Goal: Information Seeking & Learning: Find specific page/section

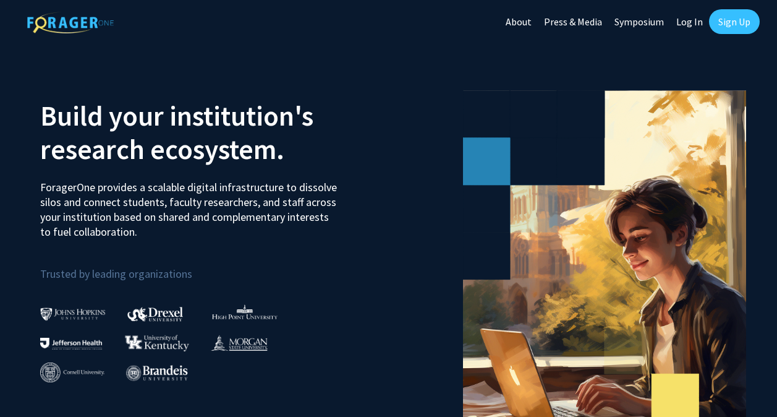
click at [743, 19] on link "Sign Up" at bounding box center [734, 21] width 51 height 25
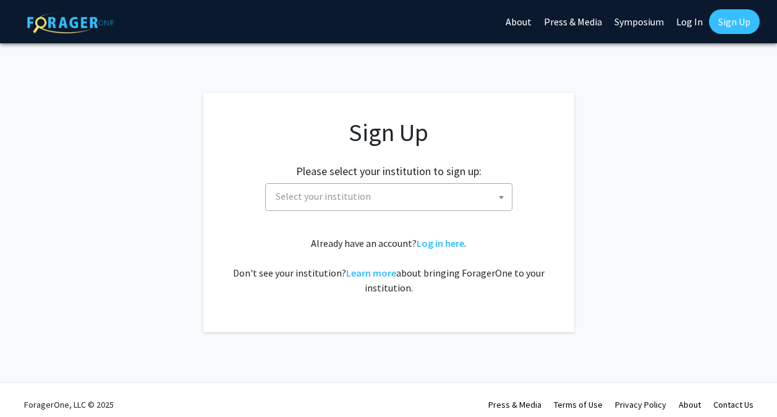
click at [405, 196] on span "Select your institution" at bounding box center [391, 196] width 241 height 25
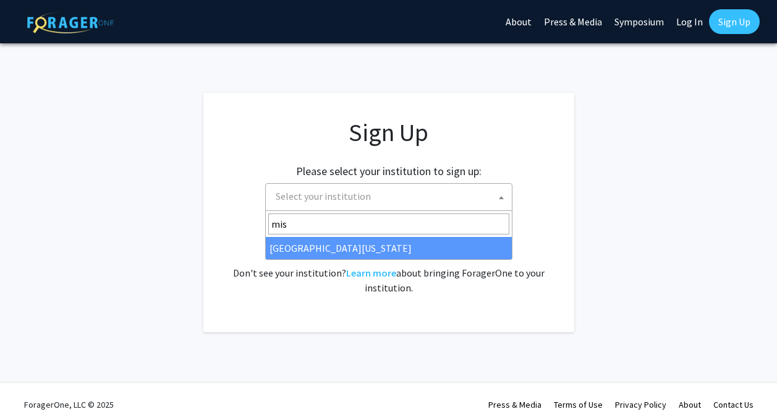
type input "mis"
select select "33"
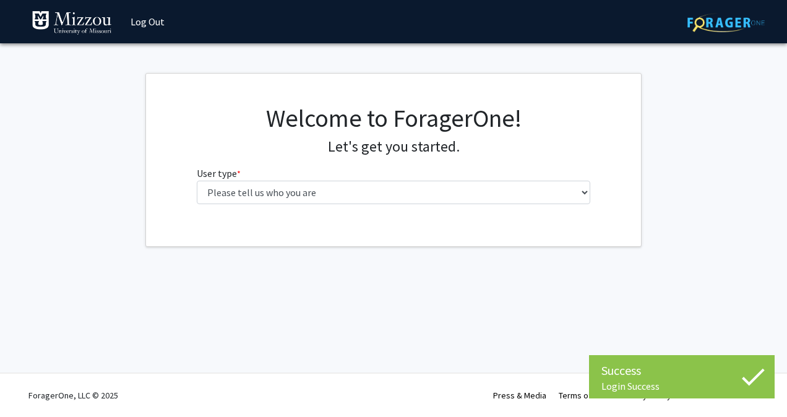
click at [323, 205] on div "Welcome to ForagerOne! Let's get you started. User type * required Please tell …" at bounding box center [393, 158] width 413 height 111
click at [315, 205] on div "Welcome to ForagerOne! Let's get you started. User type * required Please tell …" at bounding box center [393, 158] width 413 height 111
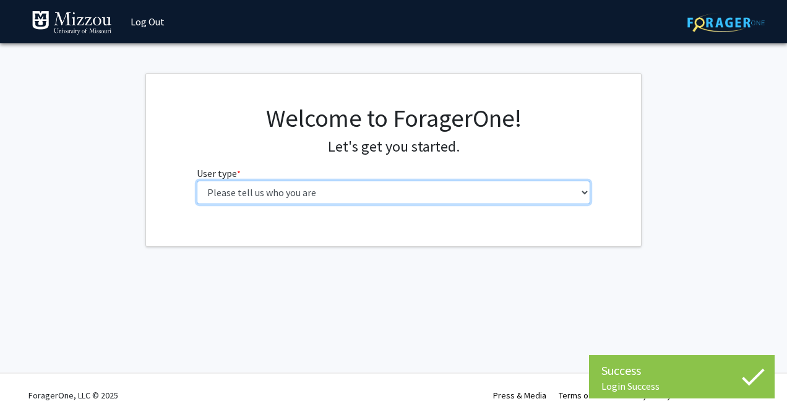
click at [311, 203] on select "Please tell us who you are Undergraduate Student Master's Student Doctoral Cand…" at bounding box center [394, 193] width 394 height 24
click at [307, 203] on select "Please tell us who you are Undergraduate Student Master's Student Doctoral Cand…" at bounding box center [394, 193] width 394 height 24
click at [309, 203] on select "Please tell us who you are Undergraduate Student Master's Student Doctoral Cand…" at bounding box center [394, 193] width 394 height 24
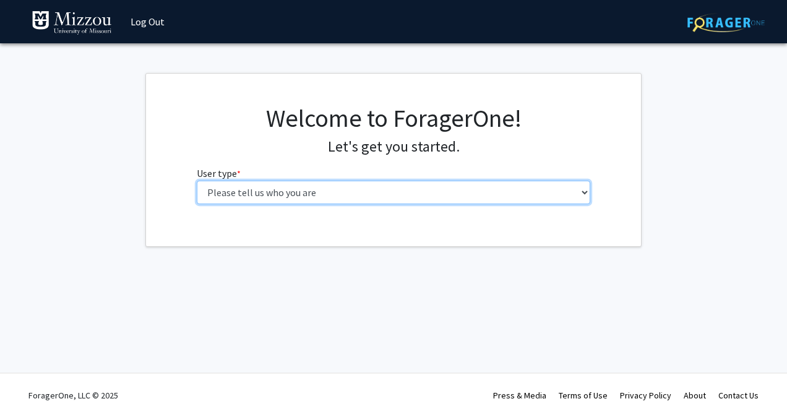
select select "1: undergrad"
click at [197, 181] on select "Please tell us who you are Undergraduate Student Master's Student Doctoral Cand…" at bounding box center [394, 193] width 394 height 24
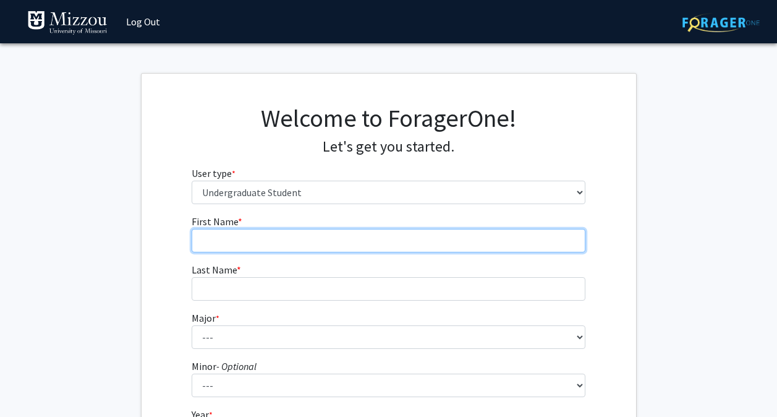
click at [302, 238] on input "First Name * required" at bounding box center [389, 241] width 394 height 24
type input "[PERSON_NAME]"
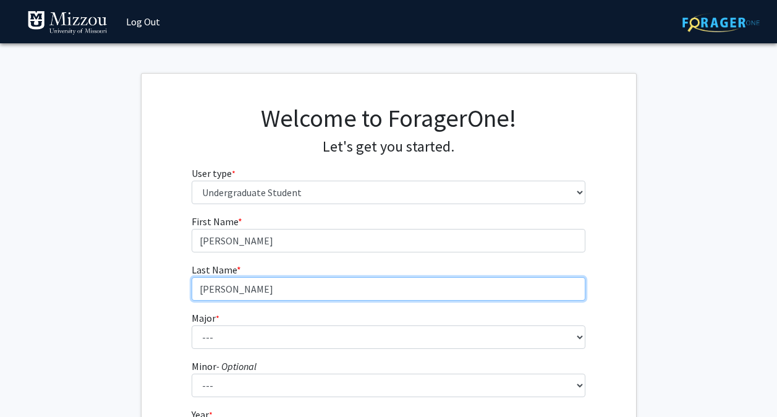
scroll to position [152, 0]
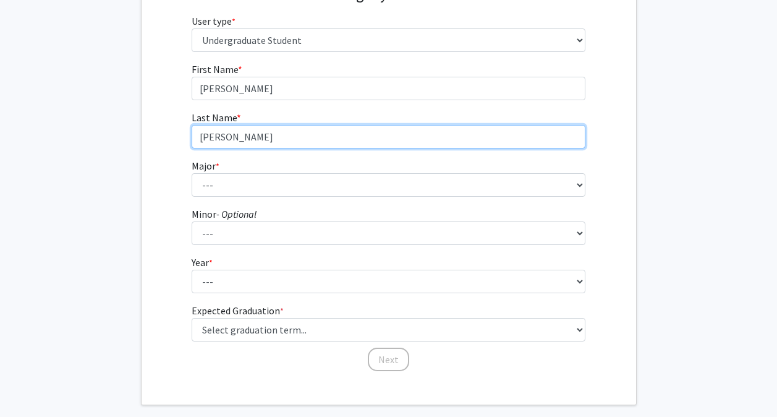
type input "[PERSON_NAME]"
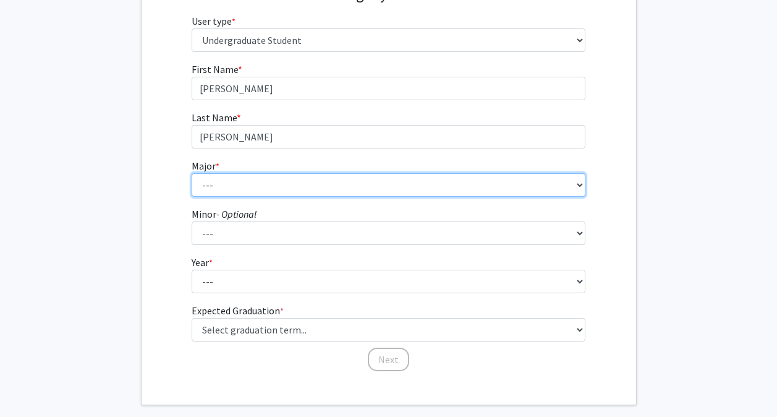
click at [245, 174] on select "--- Agribusiness Management Agricultural Education Agricultural Education: Comm…" at bounding box center [389, 185] width 394 height 24
click at [320, 187] on select "--- Agribusiness Management Agricultural Education Agricultural Education: Comm…" at bounding box center [389, 185] width 394 height 24
select select "42: 2538"
click at [192, 173] on select "--- Agribusiness Management Agricultural Education Agricultural Education: Comm…" at bounding box center [389, 185] width 394 height 24
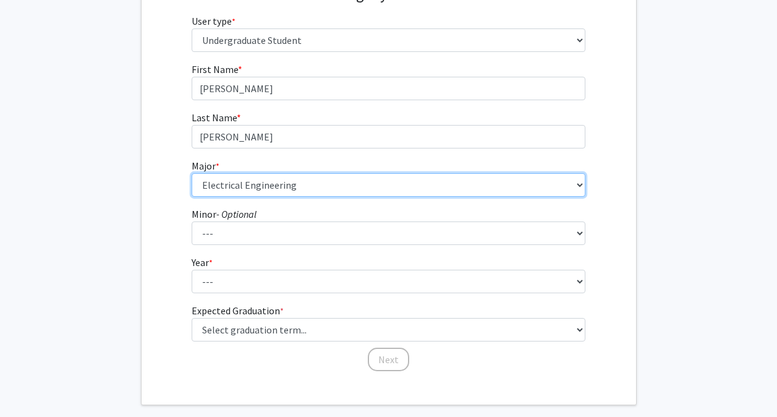
click at [301, 182] on select "--- Agribusiness Management Agricultural Education Agricultural Education: Comm…" at bounding box center [389, 185] width 394 height 24
click at [285, 186] on select "--- Agribusiness Management Agricultural Education Agricultural Education: Comm…" at bounding box center [389, 185] width 394 height 24
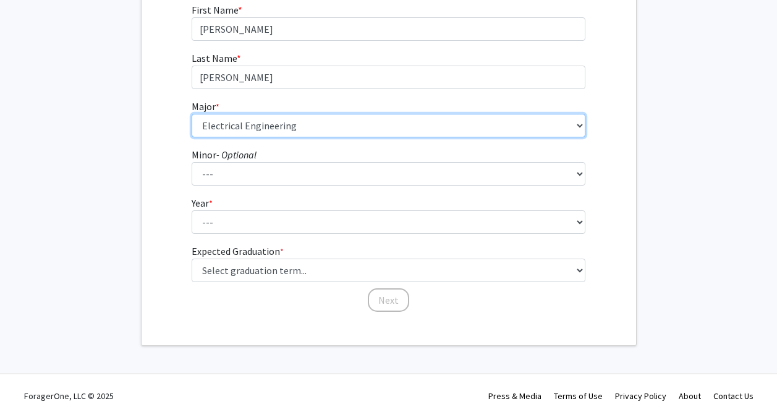
scroll to position [212, 0]
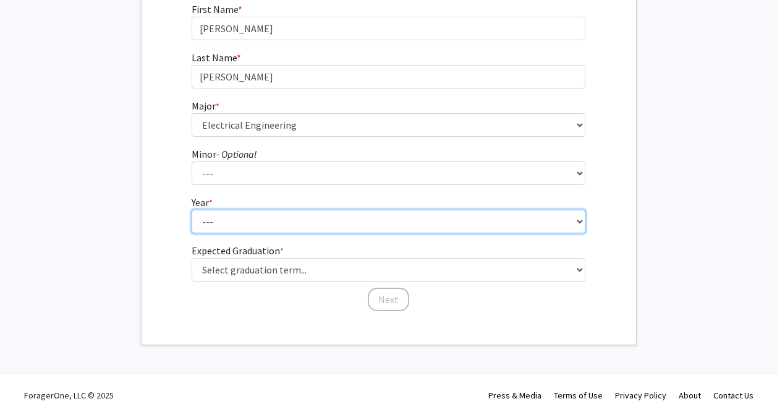
click at [380, 218] on select "--- First-year Sophomore Junior Senior Postbaccalaureate Certificate" at bounding box center [389, 222] width 394 height 24
click at [192, 210] on select "--- First-year Sophomore Junior Senior Postbaccalaureate Certificate" at bounding box center [389, 222] width 394 height 24
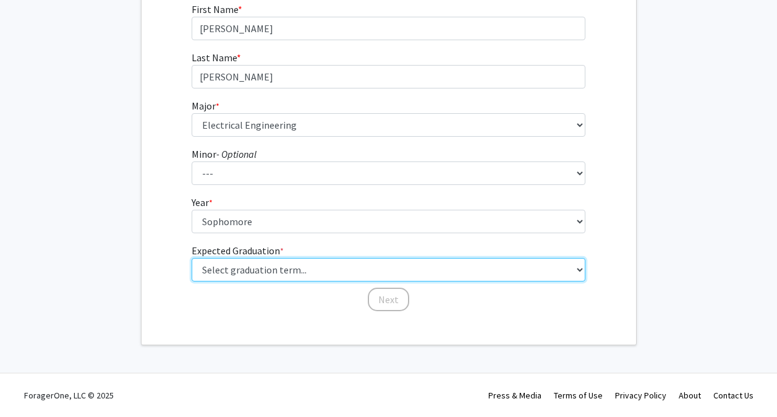
click at [320, 268] on select "Select graduation term... Spring 2025 Summer 2025 Fall 2025 Winter 2025 Spring …" at bounding box center [389, 270] width 394 height 24
click at [286, 270] on select "Select graduation term... Spring 2025 Summer 2025 Fall 2025 Winter 2025 Spring …" at bounding box center [389, 270] width 394 height 24
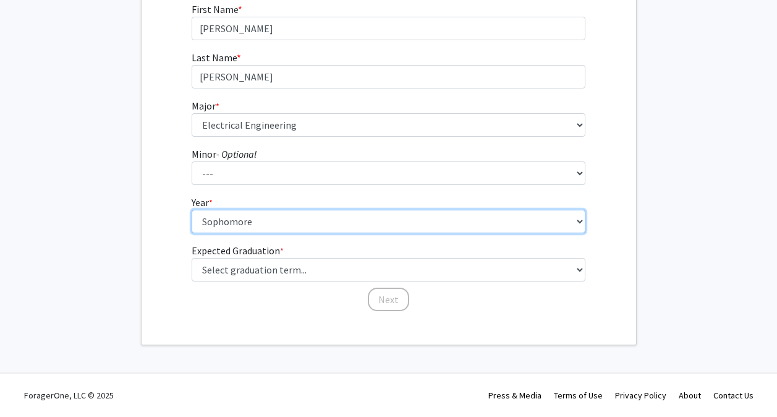
click at [284, 224] on select "--- First-year Sophomore Junior Senior Postbaccalaureate Certificate" at bounding box center [389, 222] width 394 height 24
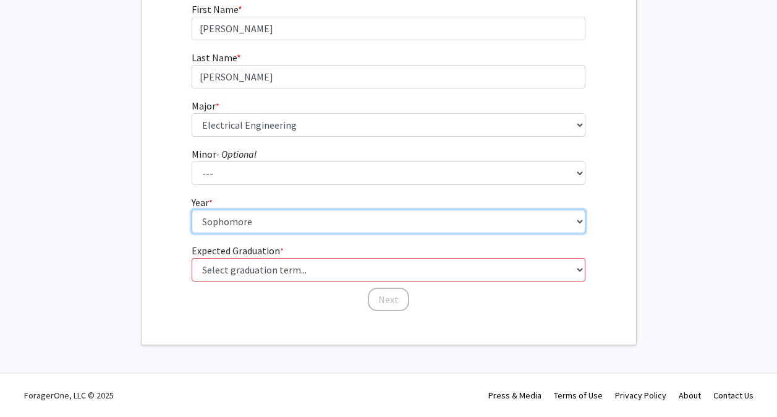
select select "1: first-year"
click at [192, 210] on select "--- First-year Sophomore Junior Senior Postbaccalaureate Certificate" at bounding box center [389, 222] width 394 height 24
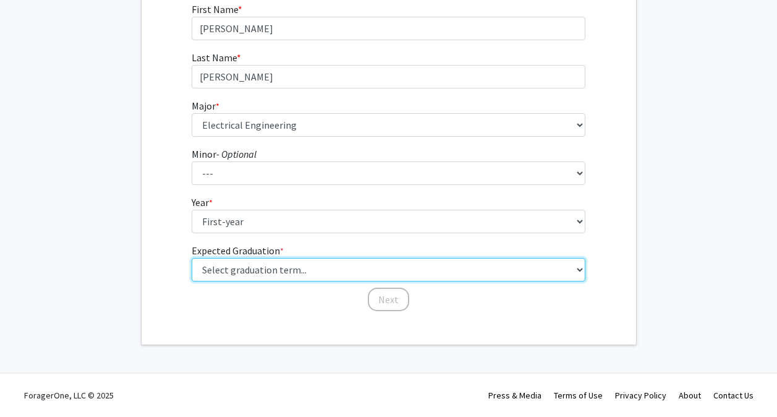
click at [296, 266] on select "Select graduation term... Spring 2025 Summer 2025 Fall 2025 Winter 2025 Spring …" at bounding box center [389, 270] width 394 height 24
select select "17: spring_2029"
click at [192, 258] on select "Select graduation term... Spring 2025 Summer 2025 Fall 2025 Winter 2025 Spring …" at bounding box center [389, 270] width 394 height 24
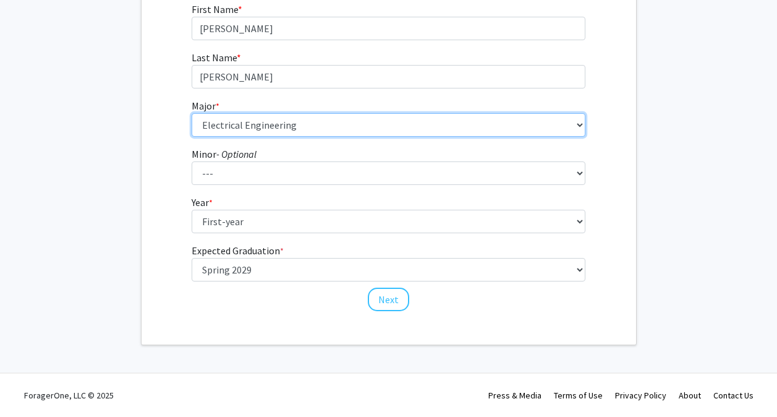
click at [268, 132] on select "--- Agribusiness Management Agricultural Education Agricultural Education: Comm…" at bounding box center [389, 125] width 394 height 24
click at [192, 113] on select "--- Agribusiness Management Agricultural Education Agricultural Education: Comm…" at bounding box center [389, 125] width 394 height 24
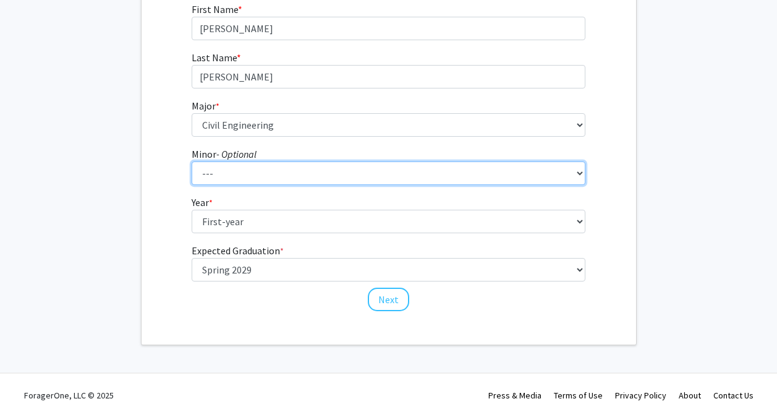
click at [306, 174] on select "--- Accountancy Aerospace Engineering Aerospace Studies Agribusiness Management…" at bounding box center [389, 173] width 394 height 24
click at [270, 177] on select "--- Accountancy Aerospace Engineering Aerospace Studies Agribusiness Management…" at bounding box center [389, 173] width 394 height 24
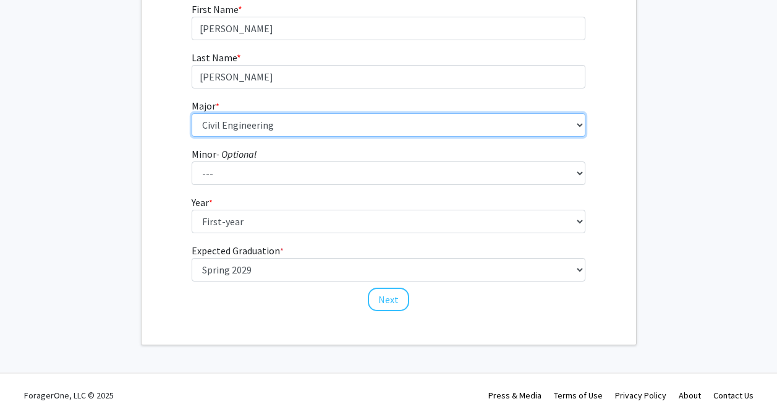
click at [273, 129] on select "--- Agribusiness Management Agricultural Education Agricultural Education: Comm…" at bounding box center [389, 125] width 394 height 24
select select "96: 2590"
click at [192, 113] on select "--- Agribusiness Management Agricultural Education Agricultural Education: Comm…" at bounding box center [389, 125] width 394 height 24
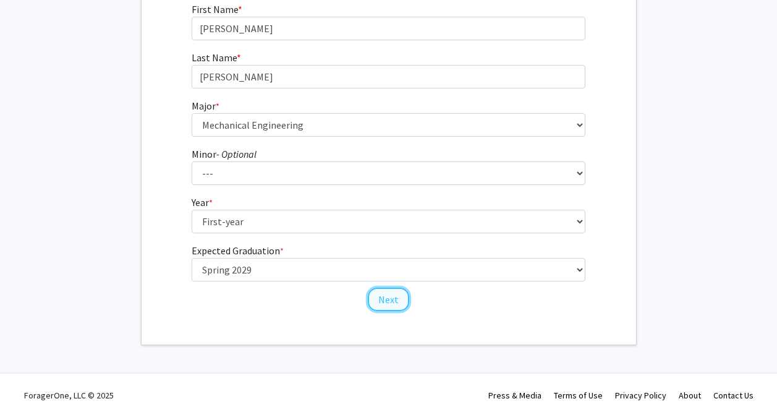
click at [390, 304] on button "Next" at bounding box center [388, 300] width 41 height 24
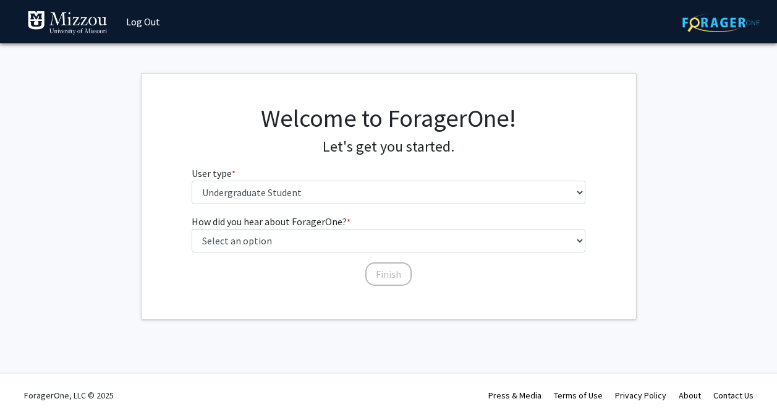
scroll to position [0, 0]
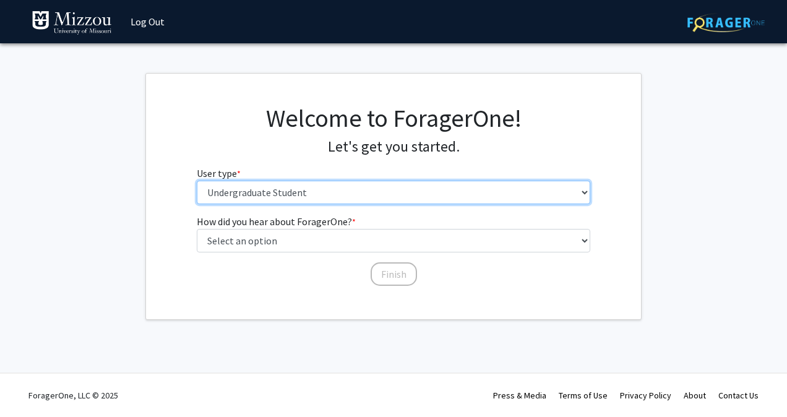
click at [354, 200] on select "Please tell us who you are Undergraduate Student Master's Student Doctoral Cand…" at bounding box center [394, 193] width 394 height 24
click at [351, 196] on select "Please tell us who you are Undergraduate Student Master's Student Doctoral Cand…" at bounding box center [394, 193] width 394 height 24
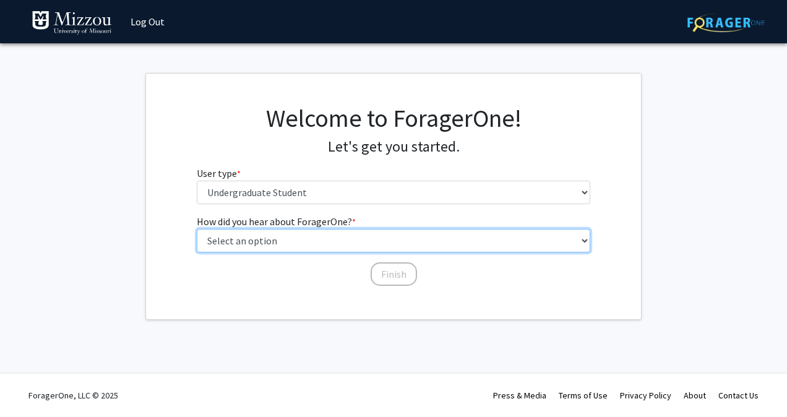
click at [357, 234] on select "Select an option Peer/student recommendation Faculty/staff recommendation Unive…" at bounding box center [394, 241] width 394 height 24
select select "2: faculty_recommendation"
click at [197, 229] on select "Select an option Peer/student recommendation Faculty/staff recommendation Unive…" at bounding box center [394, 241] width 394 height 24
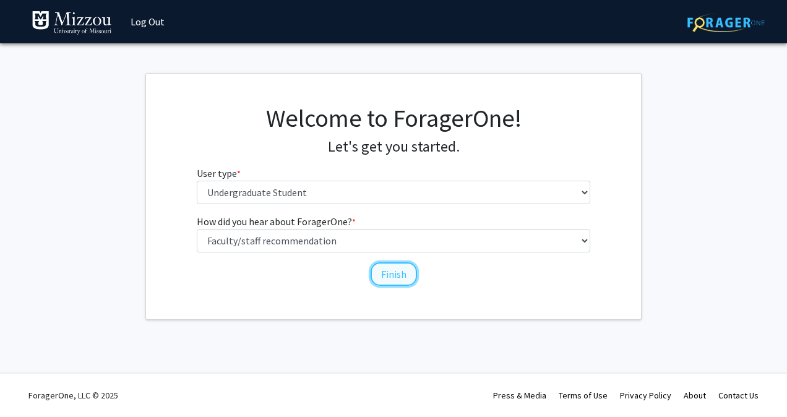
click at [387, 277] on button "Finish" at bounding box center [393, 274] width 46 height 24
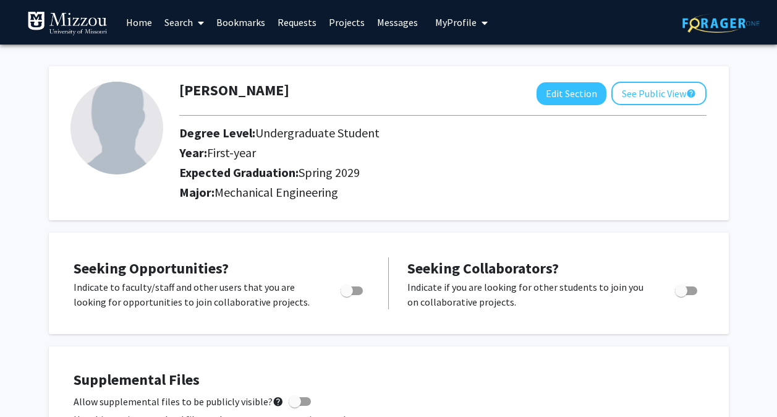
click at [149, 22] on link "Home" at bounding box center [139, 22] width 38 height 43
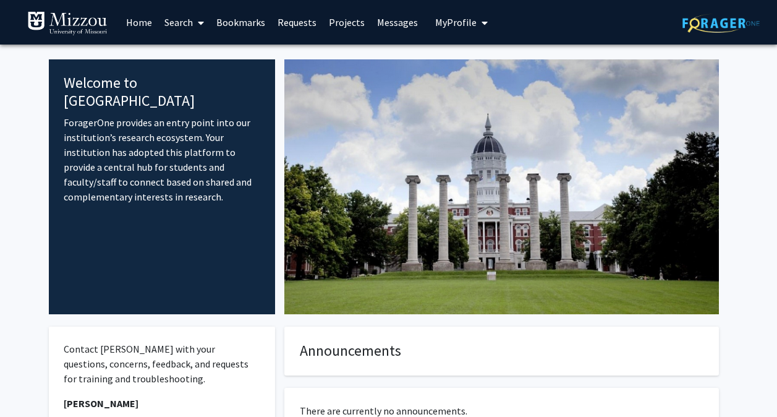
click at [194, 30] on span at bounding box center [198, 22] width 11 height 43
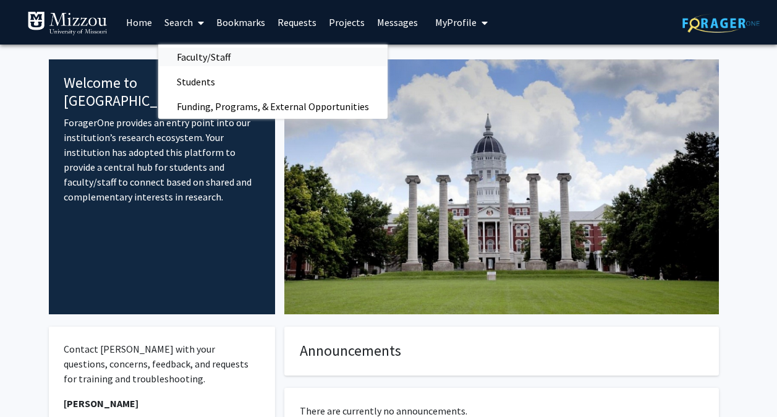
click at [211, 56] on span "Faculty/Staff" at bounding box center [203, 57] width 91 height 25
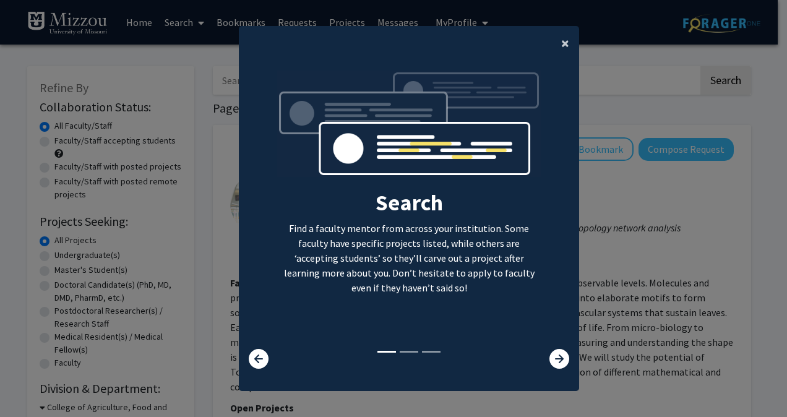
click at [563, 48] on span "×" at bounding box center [565, 42] width 8 height 19
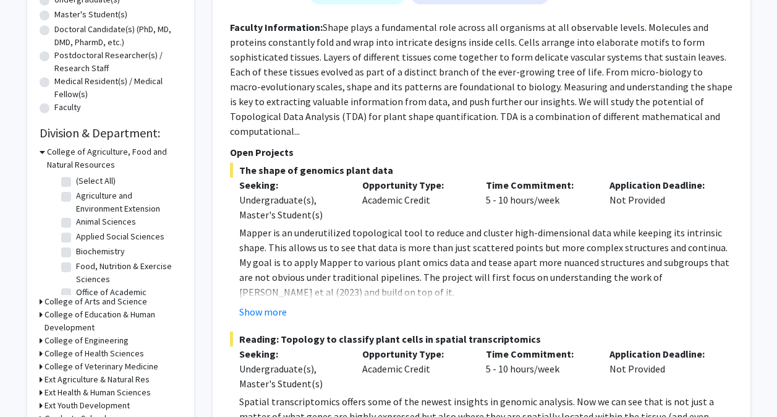
scroll to position [258, 0]
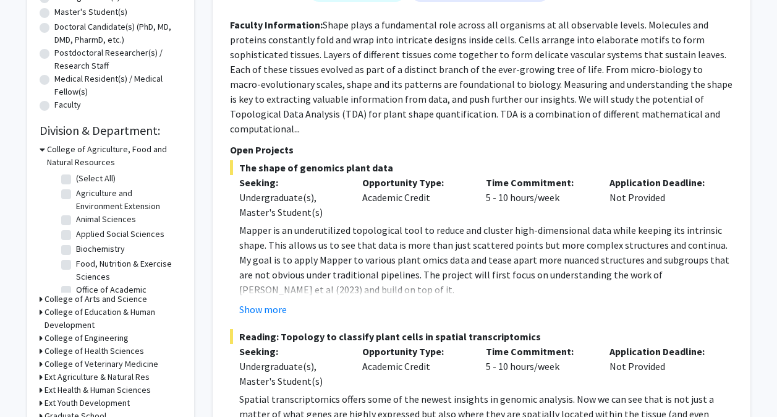
click at [38, 148] on div "Refine By Collaboration Status: Collaboration Status All Faculty/Staff Collabor…" at bounding box center [110, 179] width 167 height 743
click at [48, 151] on h3 "College of Agriculture, Food and Natural Resources" at bounding box center [114, 156] width 135 height 26
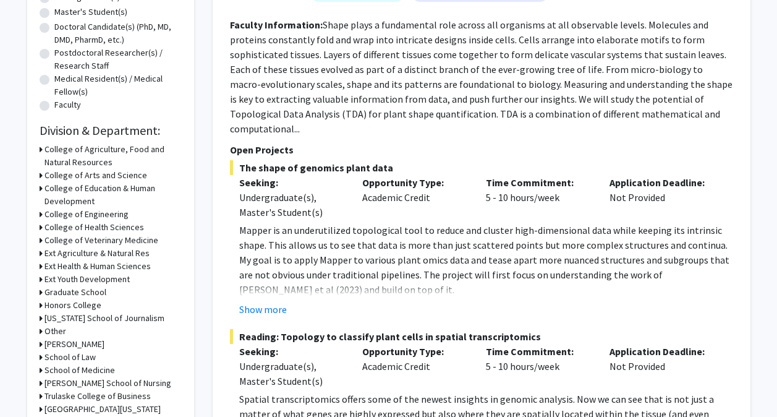
click at [59, 212] on h3 "College of Engineering" at bounding box center [87, 214] width 84 height 13
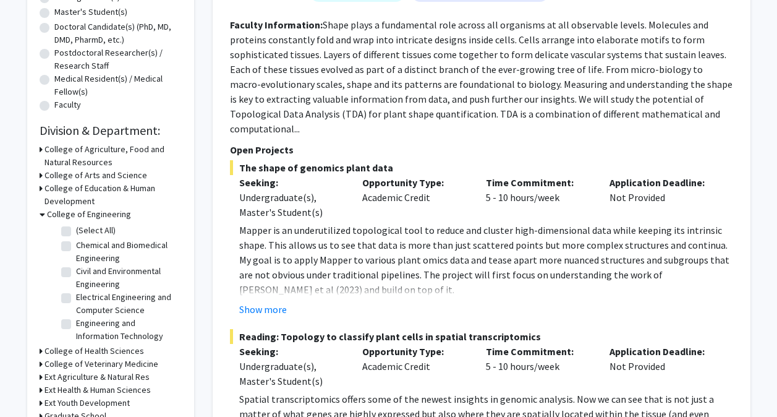
click at [76, 274] on label "Civil and Environmental Engineering" at bounding box center [127, 278] width 103 height 26
click at [76, 273] on input "Civil and Environmental Engineering" at bounding box center [80, 269] width 8 height 8
checkbox input "true"
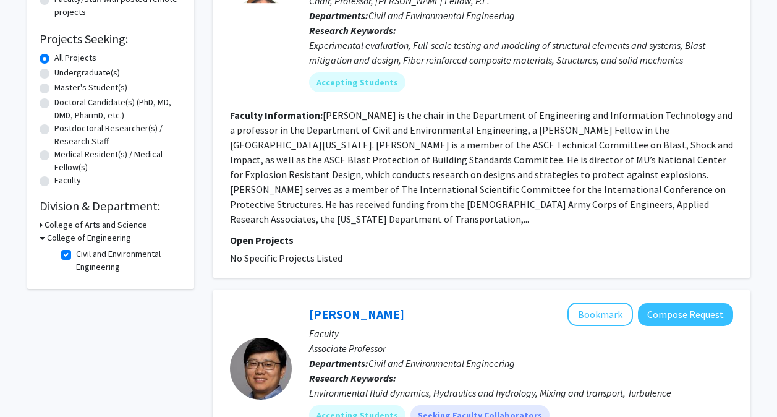
scroll to position [188, 0]
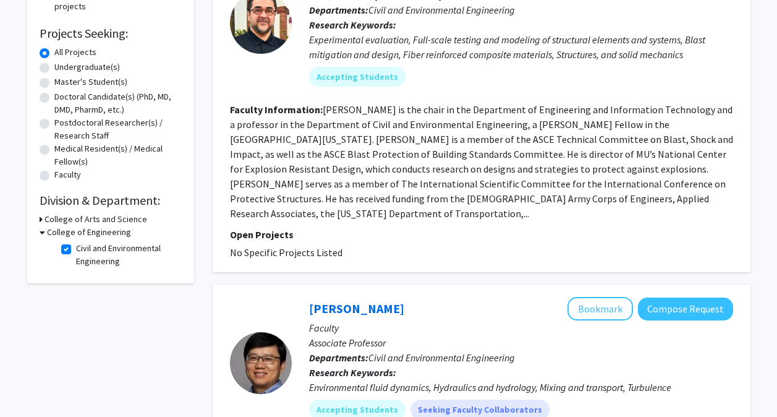
click at [47, 233] on h3 "College of Engineering" at bounding box center [89, 232] width 84 height 13
click at [46, 234] on h3 "College of Engineering" at bounding box center [87, 232] width 84 height 13
click at [68, 214] on h3 "College of Arts and Science" at bounding box center [96, 219] width 103 height 13
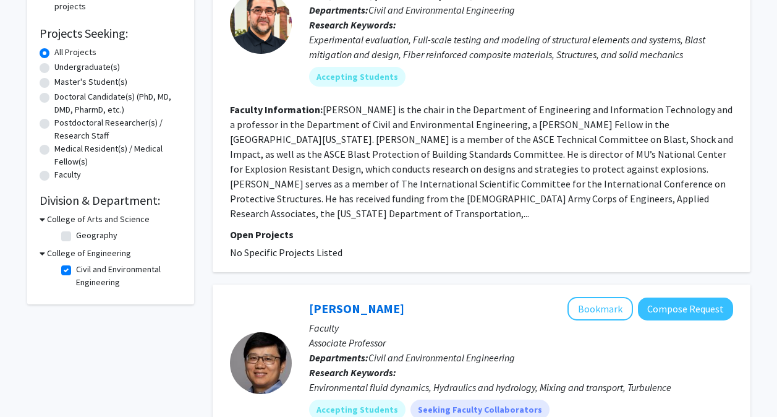
click at [70, 215] on h3 "College of Arts and Science" at bounding box center [98, 219] width 103 height 13
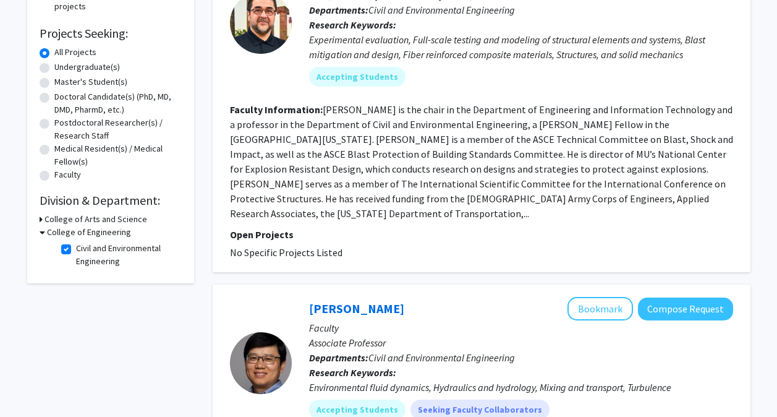
click at [76, 247] on label "Civil and Environmental Engineering" at bounding box center [127, 255] width 103 height 26
click at [76, 247] on input "Civil and Environmental Engineering" at bounding box center [80, 246] width 8 height 8
checkbox input "false"
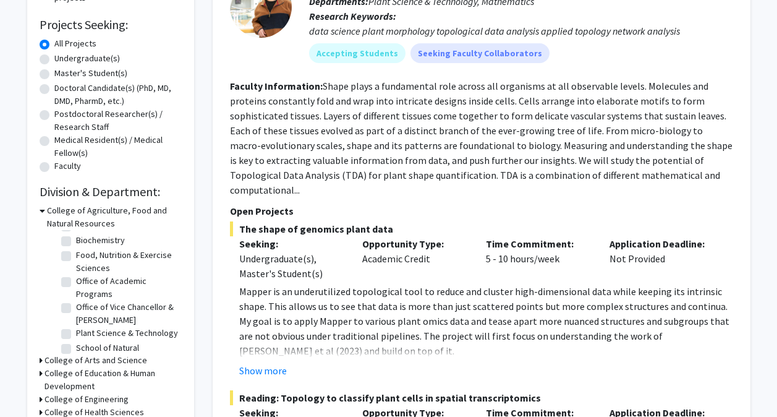
scroll to position [98, 0]
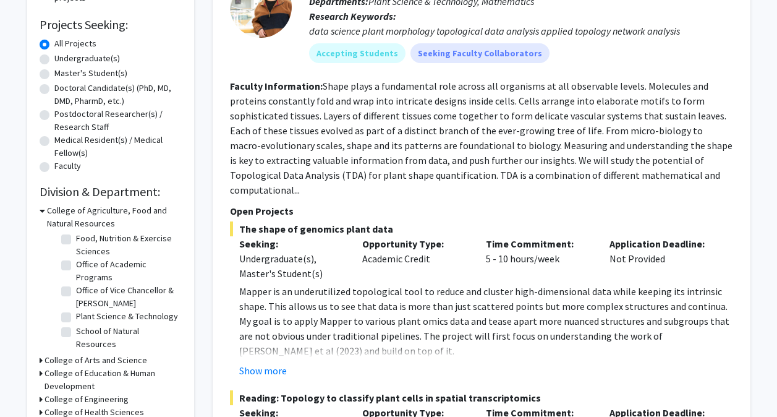
click at [88, 398] on h3 "College of Engineering" at bounding box center [87, 399] width 84 height 13
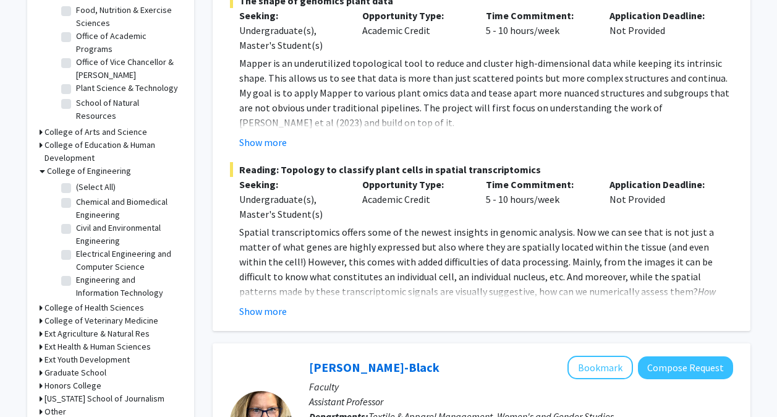
scroll to position [426, 0]
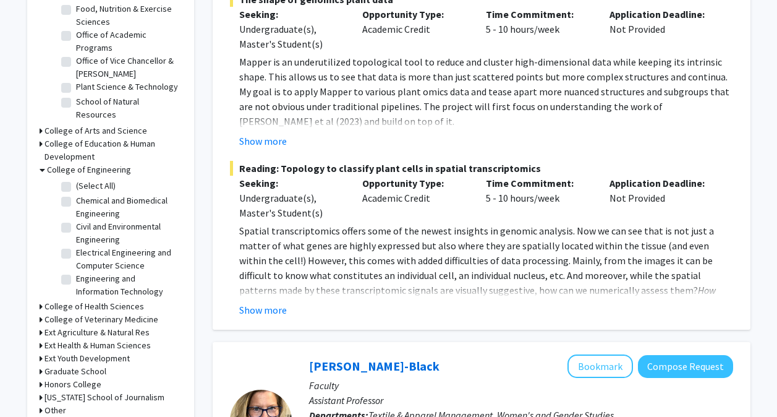
click at [76, 186] on label "(Select All)" at bounding box center [96, 185] width 40 height 13
click at [76, 186] on input "(Select All)" at bounding box center [80, 183] width 8 height 8
checkbox input "true"
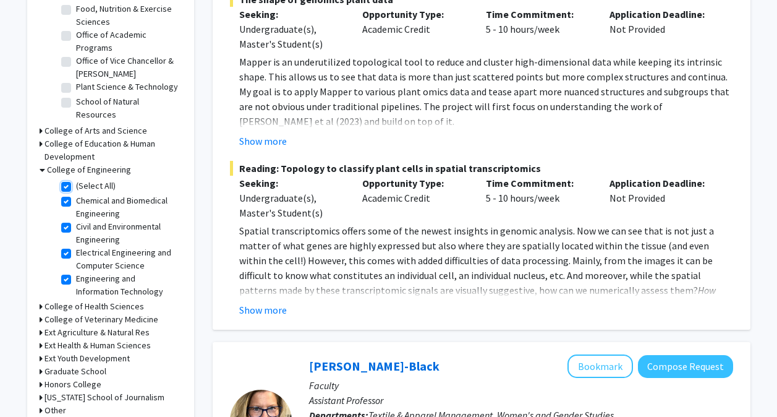
checkbox input "true"
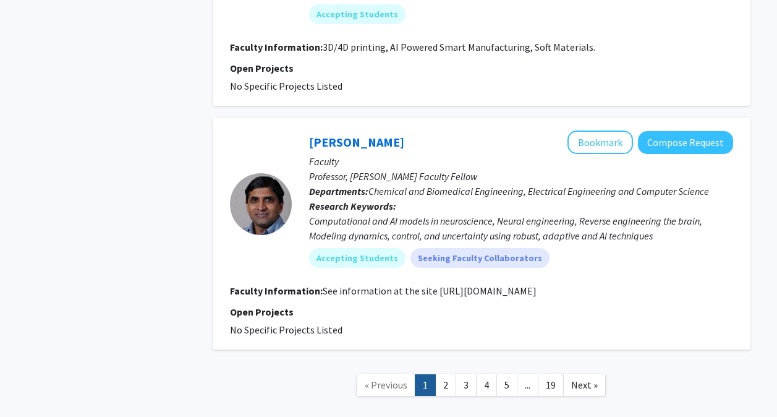
scroll to position [2853, 0]
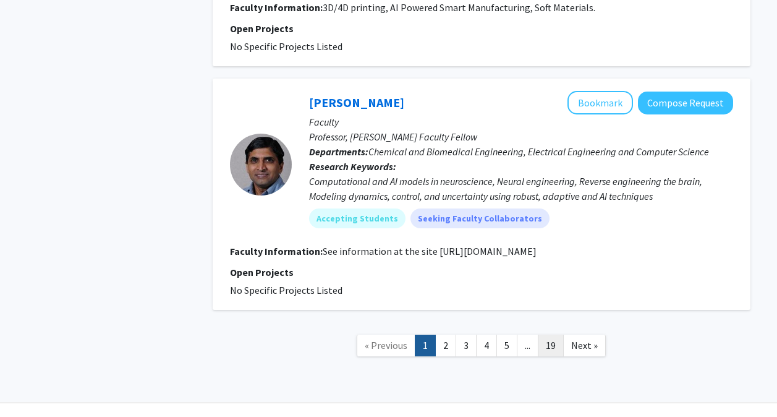
click at [542, 335] on link "19" at bounding box center [551, 346] width 26 height 22
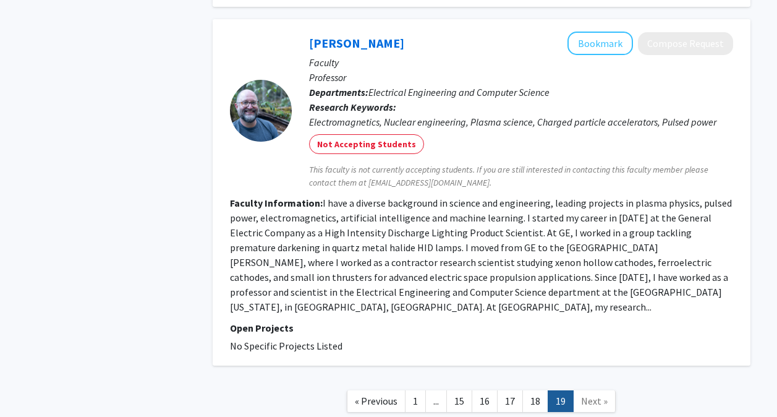
scroll to position [2165, 0]
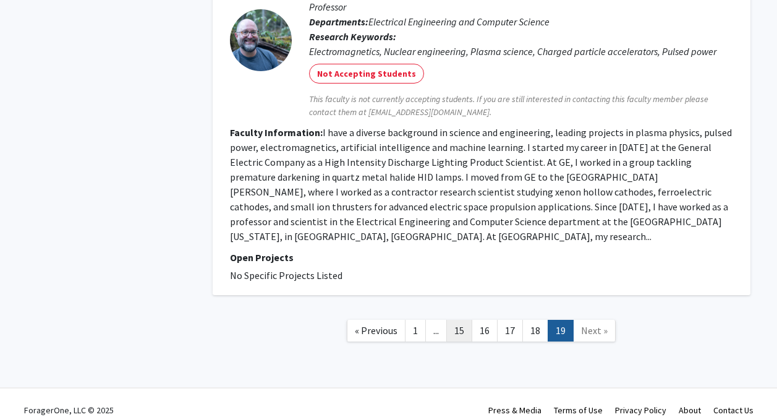
click at [458, 322] on link "15" at bounding box center [460, 331] width 26 height 22
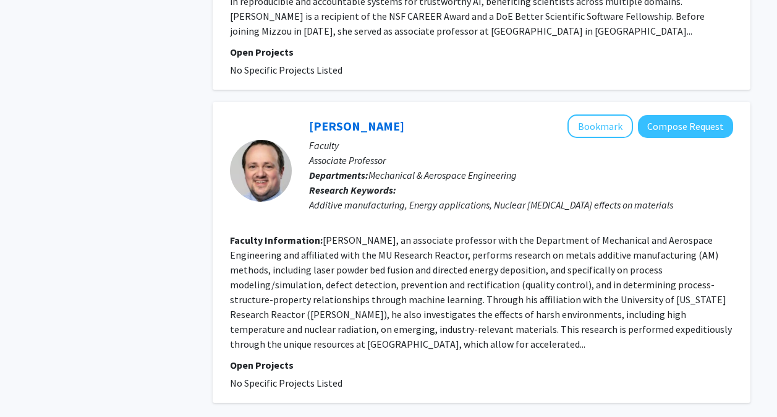
scroll to position [2858, 0]
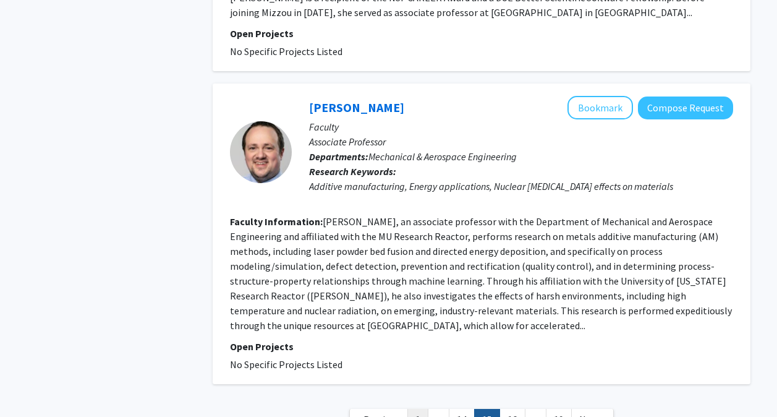
click at [417, 409] on link "1" at bounding box center [418, 420] width 21 height 22
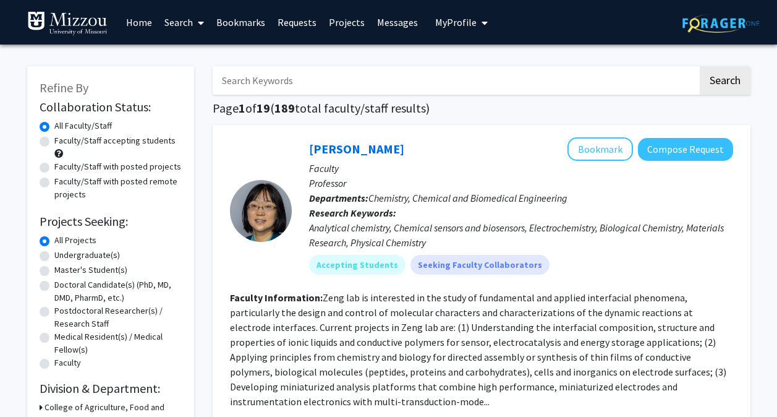
click at [315, 85] on input "Search Keywords" at bounding box center [456, 80] width 486 height 28
click at [82, 255] on label "Undergraduate(s)" at bounding box center [87, 255] width 66 height 13
click at [62, 255] on input "Undergraduate(s)" at bounding box center [58, 253] width 8 height 8
radio input "true"
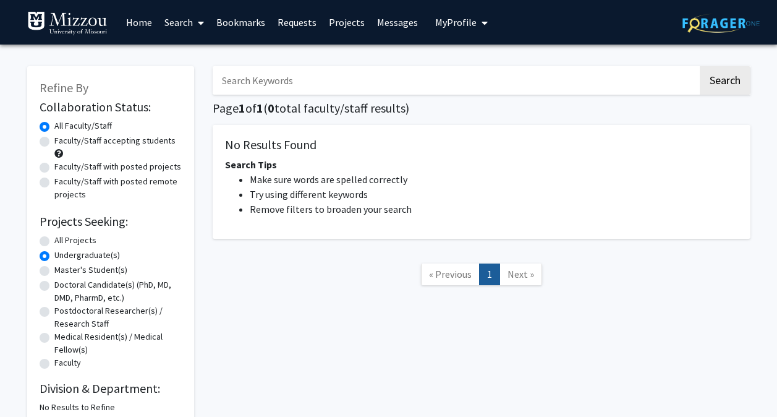
click at [282, 285] on nav "« Previous 1 Next »" at bounding box center [482, 276] width 538 height 50
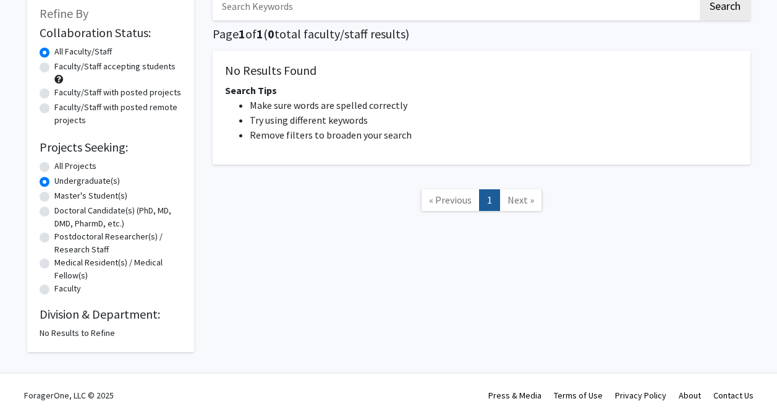
click at [71, 192] on label "Master's Student(s)" at bounding box center [90, 195] width 73 height 13
click at [62, 192] on input "Master's Student(s)" at bounding box center [58, 193] width 8 height 8
radio input "true"
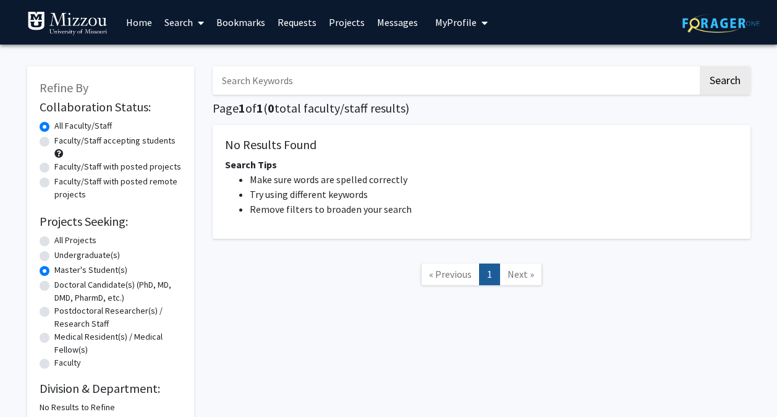
click at [76, 255] on label "Undergraduate(s)" at bounding box center [87, 255] width 66 height 13
click at [62, 255] on input "Undergraduate(s)" at bounding box center [58, 253] width 8 height 8
radio input "false"
radio input "true"
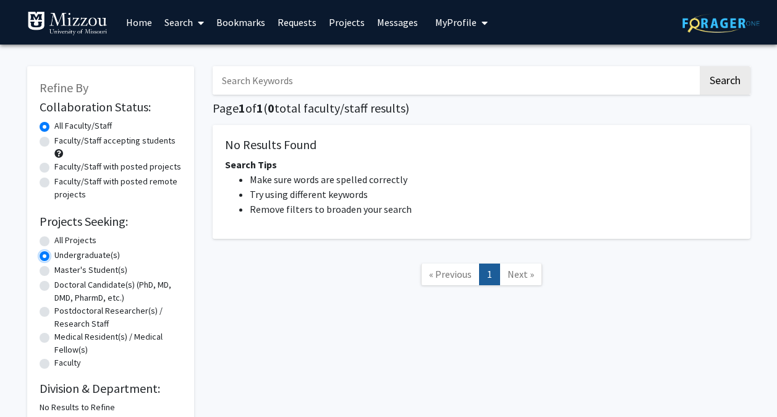
radio input "true"
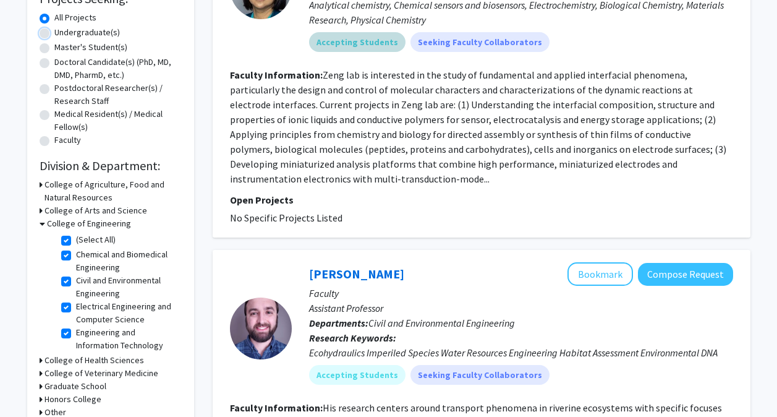
scroll to position [223, 0]
click at [76, 241] on label "(Select All)" at bounding box center [96, 239] width 40 height 13
click at [76, 241] on input "(Select All)" at bounding box center [80, 237] width 8 height 8
checkbox input "false"
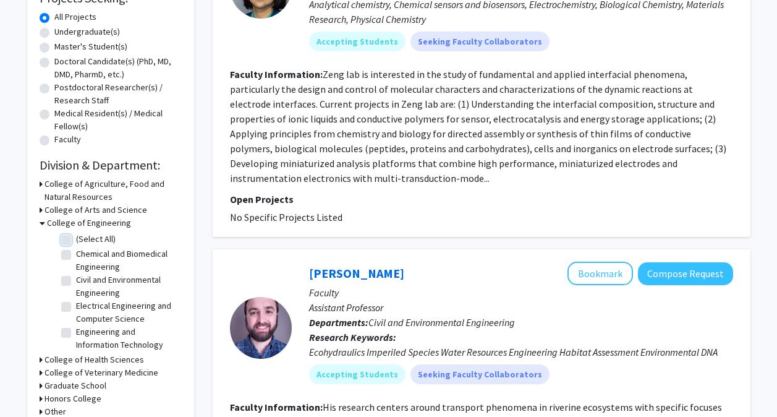
checkbox input "false"
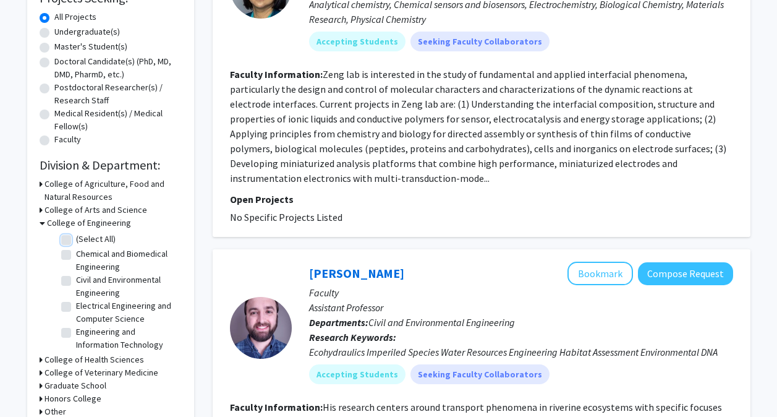
checkbox input "false"
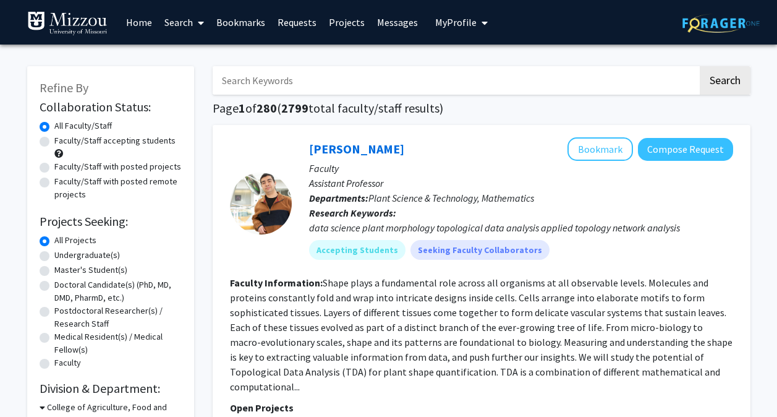
click at [62, 252] on label "Undergraduate(s)" at bounding box center [87, 255] width 66 height 13
click at [62, 252] on input "Undergraduate(s)" at bounding box center [58, 253] width 8 height 8
radio input "true"
click at [74, 237] on label "All Projects" at bounding box center [75, 240] width 42 height 13
click at [62, 237] on input "All Projects" at bounding box center [58, 238] width 8 height 8
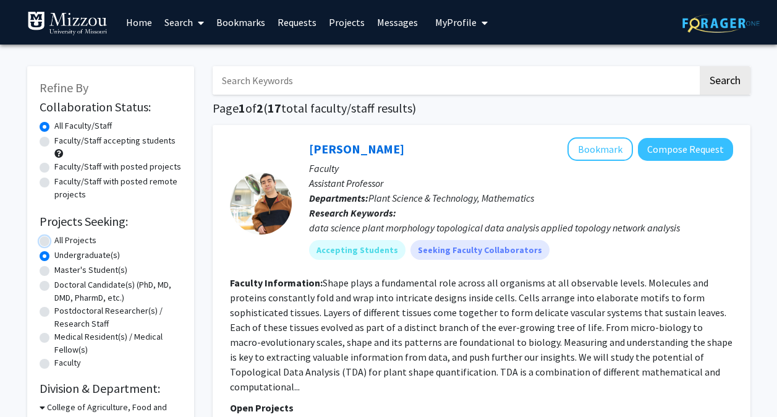
radio input "true"
click at [54, 142] on label "Faculty/Staff accepting students" at bounding box center [114, 140] width 121 height 13
click at [54, 142] on input "Faculty/Staff accepting students" at bounding box center [58, 138] width 8 height 8
radio input "true"
click at [73, 255] on label "Undergraduate(s)" at bounding box center [87, 255] width 66 height 13
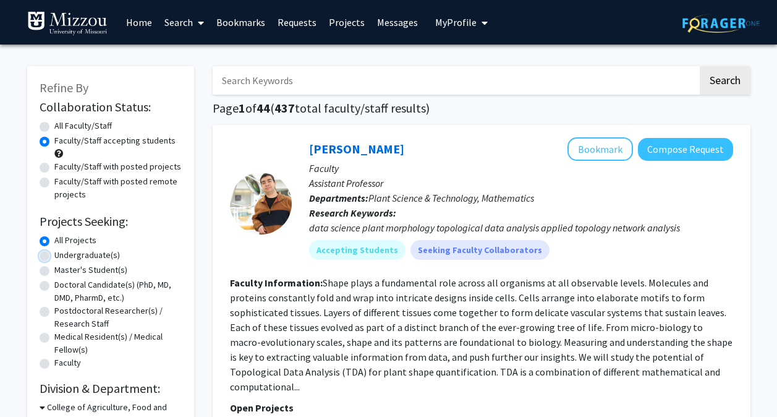
click at [62, 255] on input "Undergraduate(s)" at bounding box center [58, 253] width 8 height 8
radio input "true"
click at [74, 236] on label "All Projects" at bounding box center [75, 240] width 42 height 13
click at [62, 236] on input "All Projects" at bounding box center [58, 238] width 8 height 8
radio input "true"
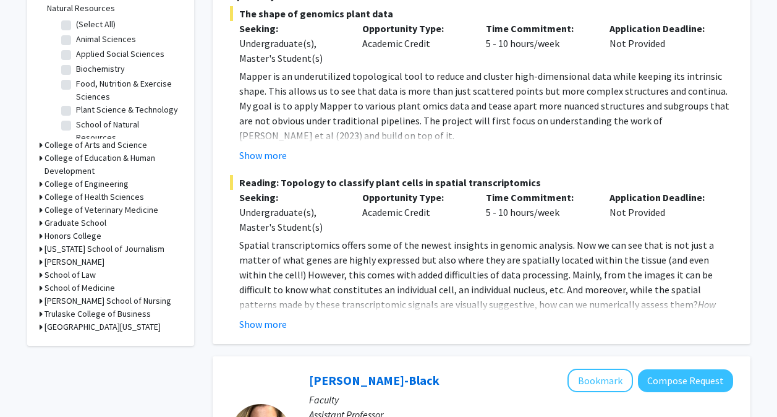
scroll to position [413, 0]
click at [66, 181] on h3 "College of Engineering" at bounding box center [87, 183] width 84 height 13
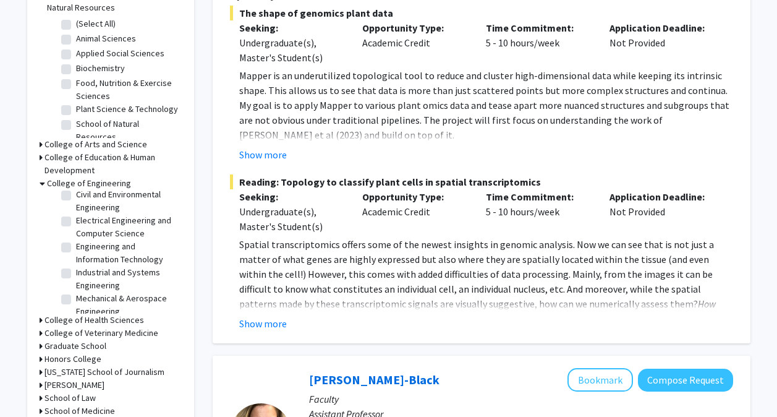
scroll to position [53, 0]
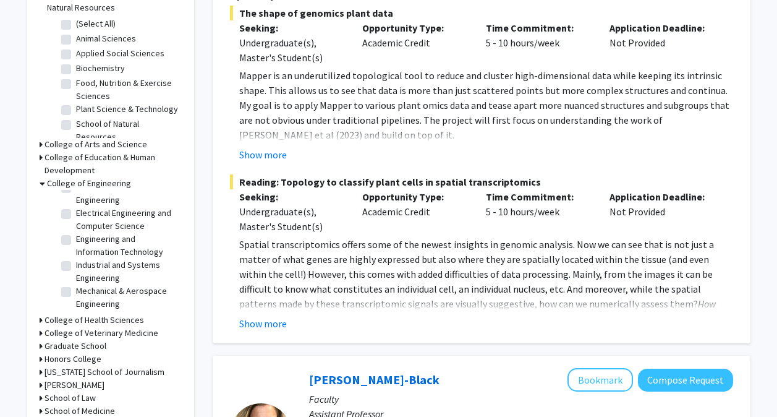
click at [110, 292] on label "Mechanical & Aerospace Engineering" at bounding box center [127, 298] width 103 height 26
click at [84, 292] on input "Mechanical & Aerospace Engineering" at bounding box center [80, 289] width 8 height 8
checkbox input "true"
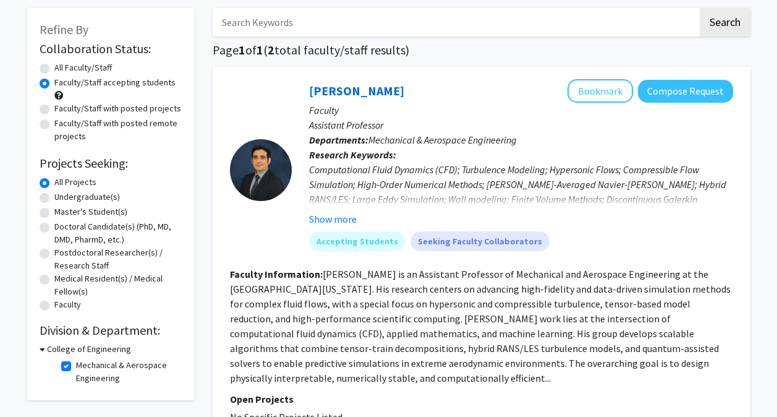
scroll to position [71, 0]
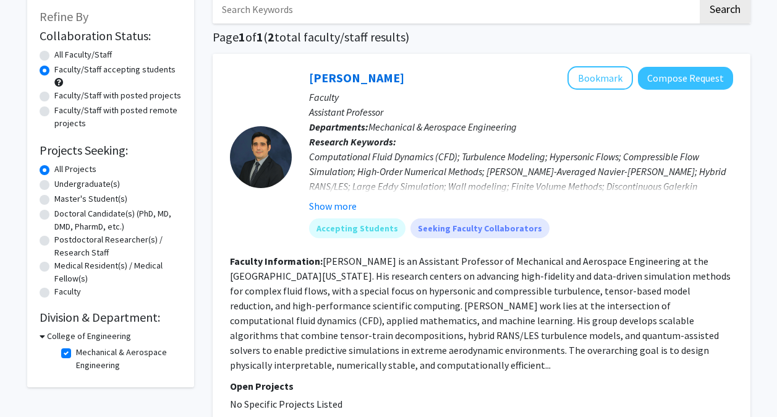
click at [63, 55] on label "All Faculty/Staff" at bounding box center [83, 54] width 58 height 13
click at [62, 55] on input "All Faculty/Staff" at bounding box center [58, 52] width 8 height 8
radio input "true"
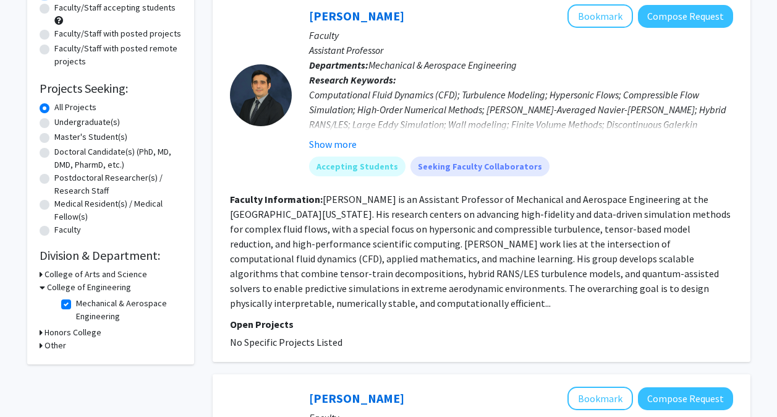
scroll to position [149, 0]
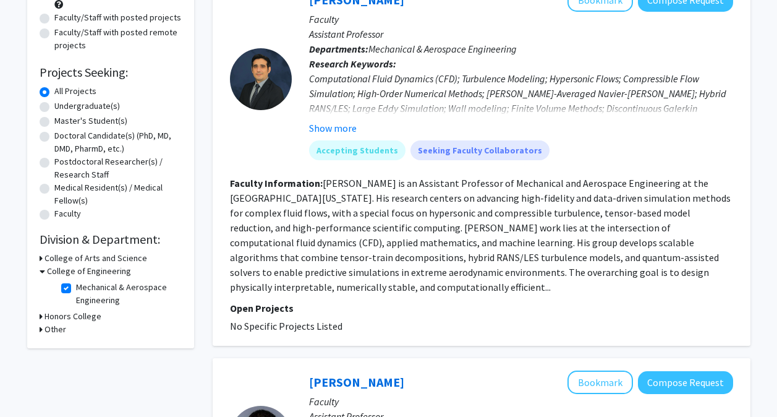
click at [86, 106] on label "Undergraduate(s)" at bounding box center [87, 106] width 66 height 13
click at [62, 106] on input "Undergraduate(s)" at bounding box center [58, 104] width 8 height 8
radio input "true"
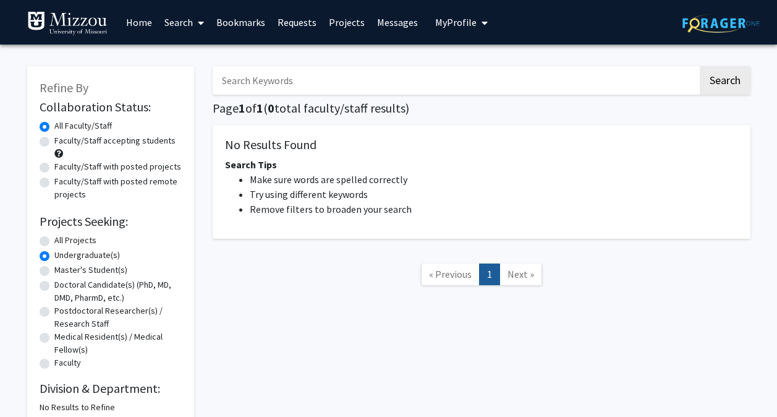
click at [64, 238] on label "All Projects" at bounding box center [75, 240] width 42 height 13
click at [62, 238] on input "All Projects" at bounding box center [58, 238] width 8 height 8
radio input "true"
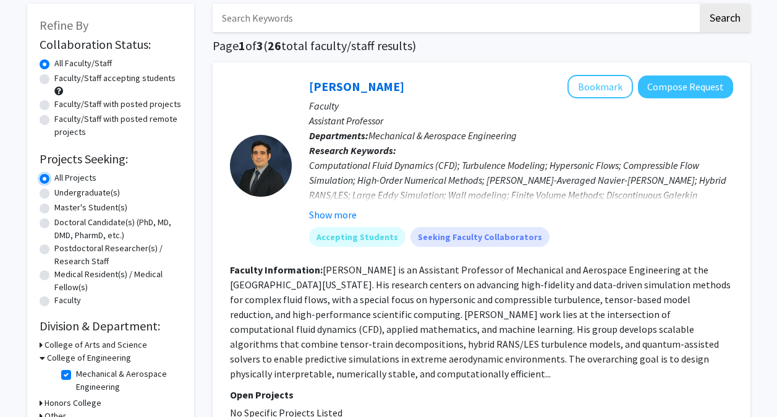
scroll to position [64, 0]
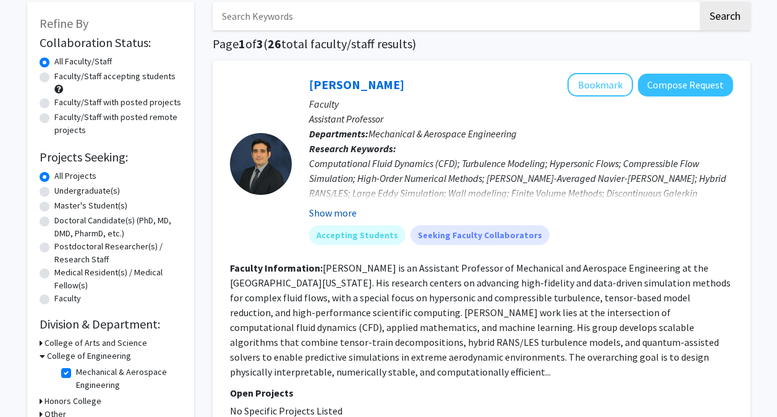
click at [323, 212] on button "Show more" at bounding box center [333, 212] width 48 height 15
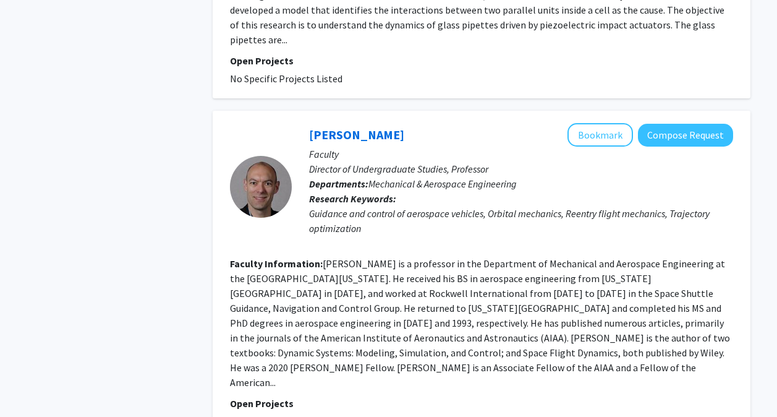
scroll to position [2936, 0]
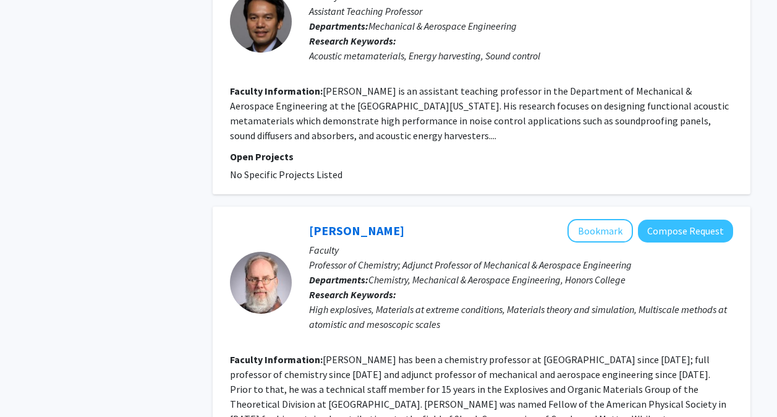
scroll to position [2814, 0]
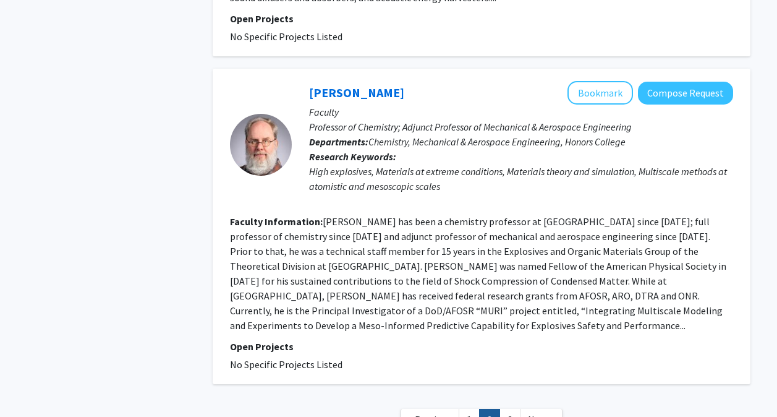
click at [262, 214] on section "Faculty Information: [PERSON_NAME] has been a chemistry professor at [GEOGRAPHI…" at bounding box center [481, 273] width 503 height 119
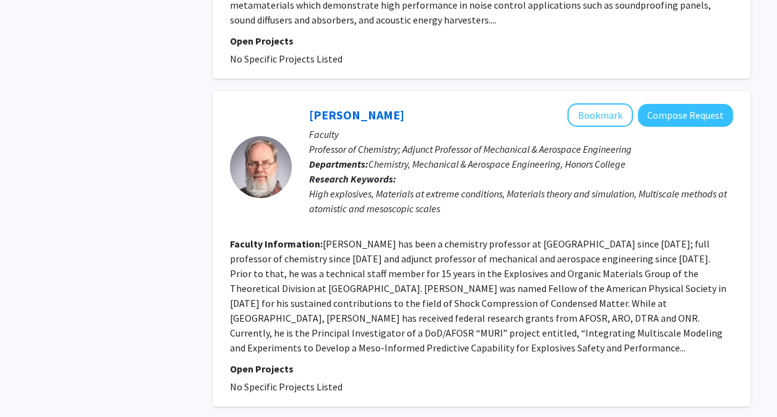
scroll to position [2787, 0]
